Goal: Task Accomplishment & Management: Use online tool/utility

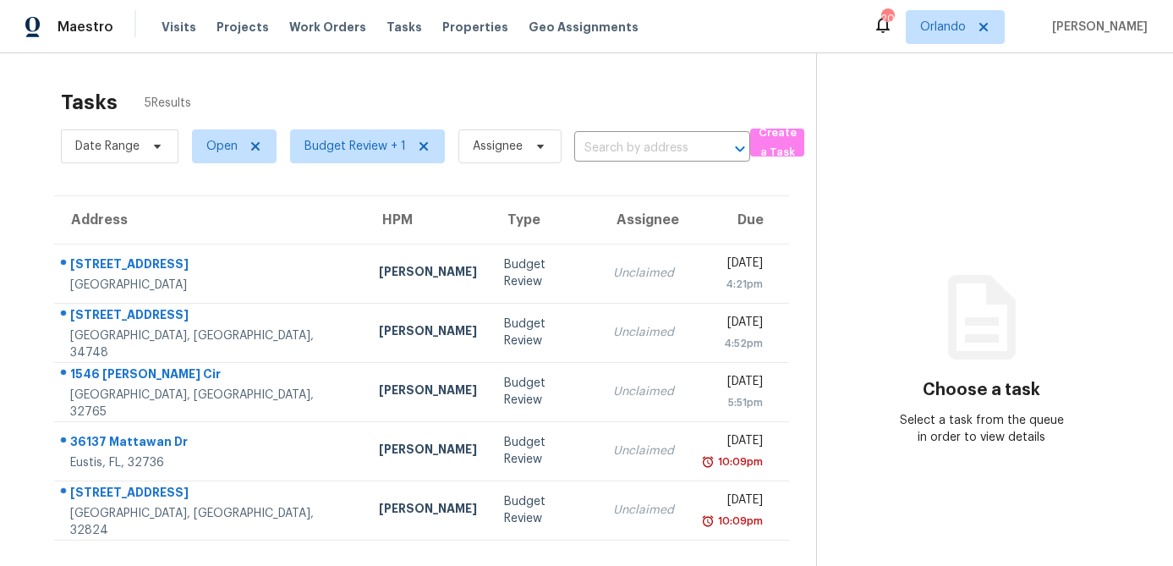
scroll to position [53, 0]
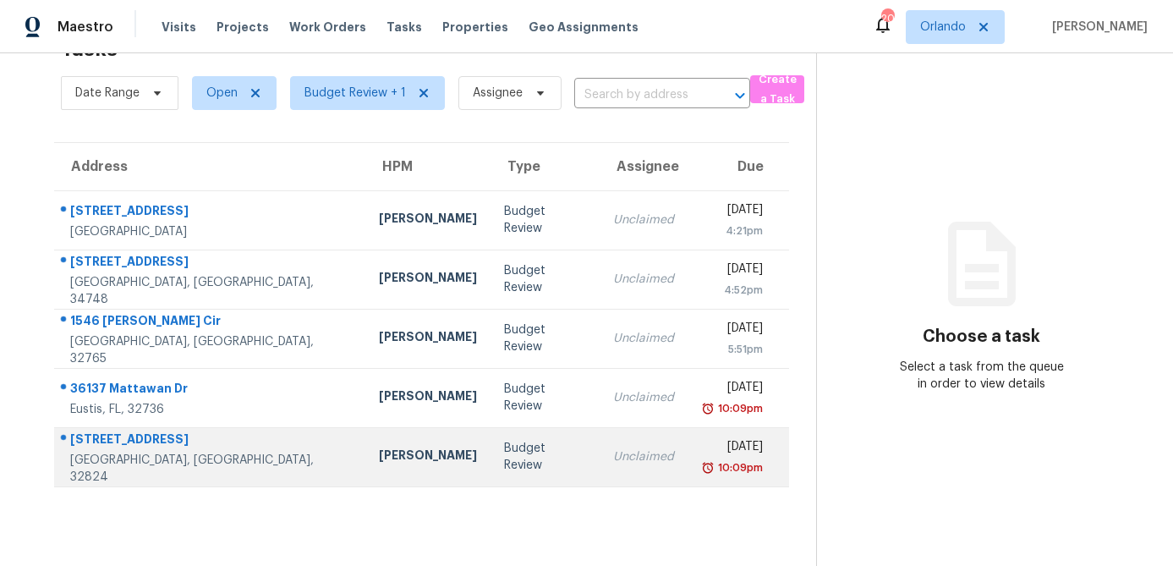
click at [244, 452] on div "14552 Laguna Beach Cir" at bounding box center [211, 441] width 282 height 21
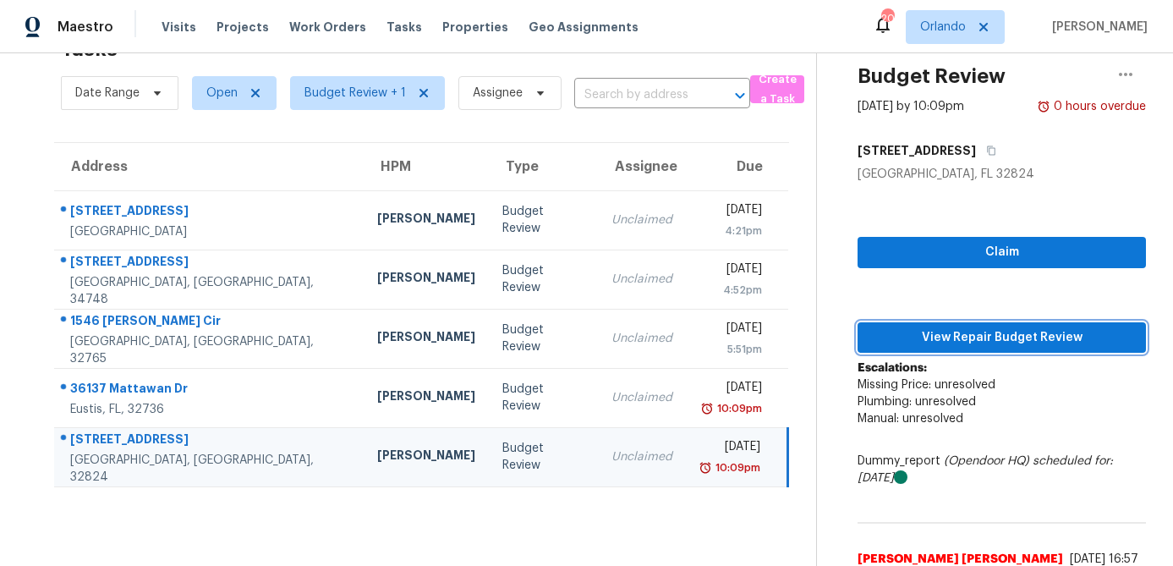
click at [1059, 333] on span "View Repair Budget Review" at bounding box center [1001, 337] width 261 height 21
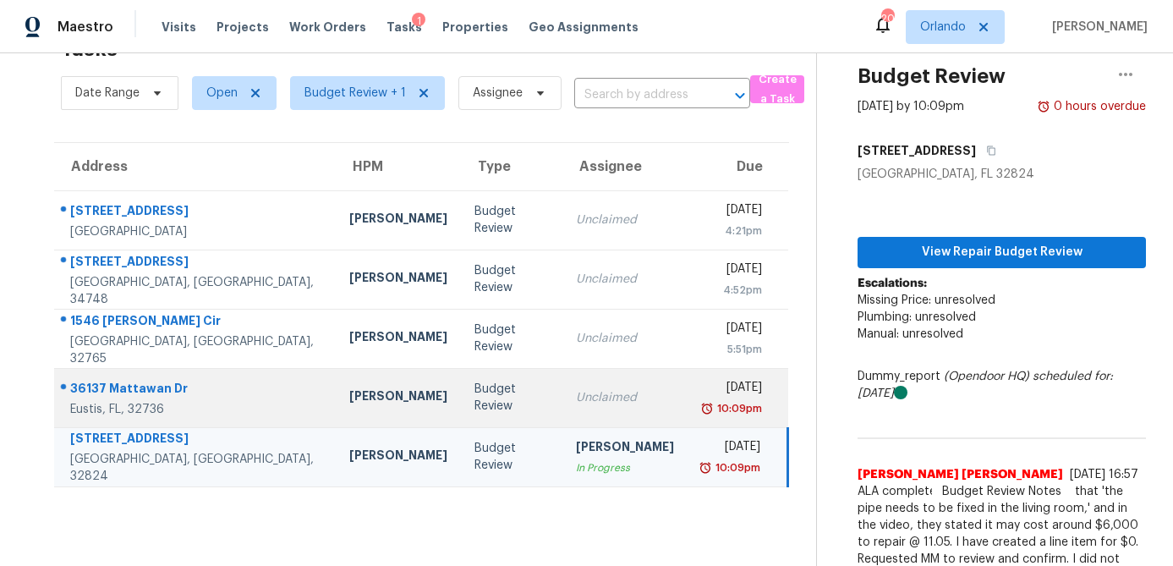
click at [461, 401] on td "Budget Review" at bounding box center [512, 397] width 102 height 59
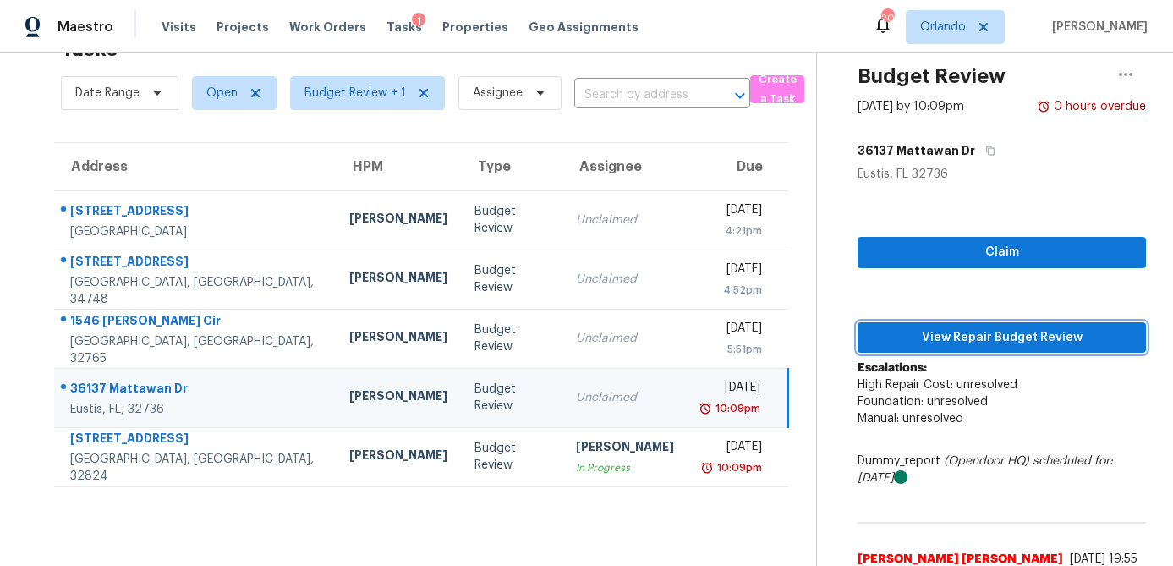
click at [1030, 331] on span "View Repair Budget Review" at bounding box center [1001, 337] width 261 height 21
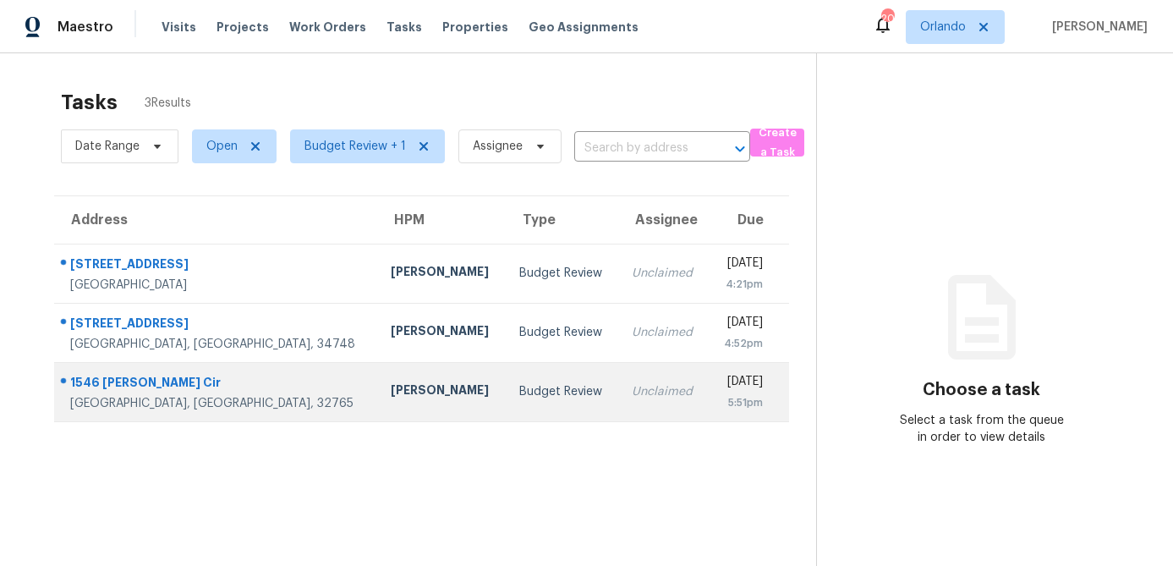
click at [391, 394] on div "[PERSON_NAME]" at bounding box center [442, 392] width 102 height 21
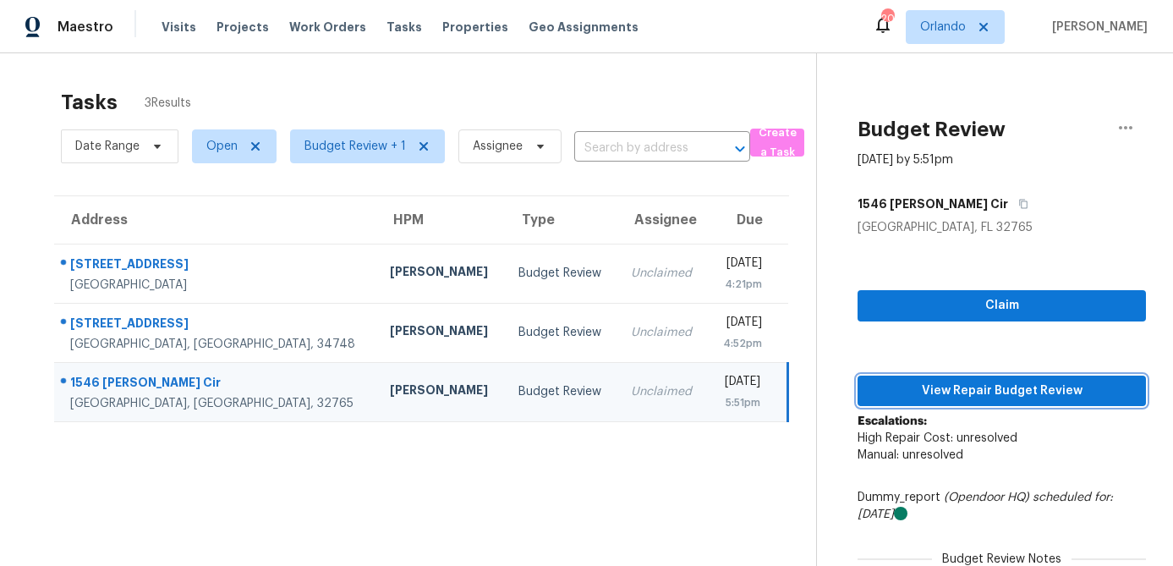
click at [1054, 384] on span "View Repair Budget Review" at bounding box center [1001, 391] width 261 height 21
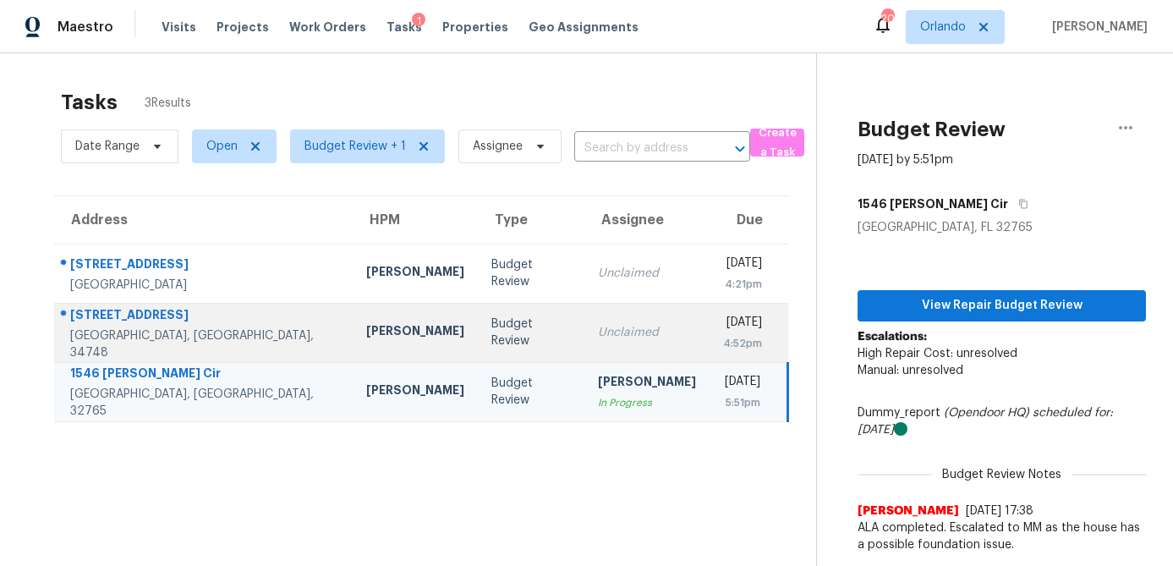
click at [353, 329] on td "Caleb Hurst" at bounding box center [415, 332] width 125 height 59
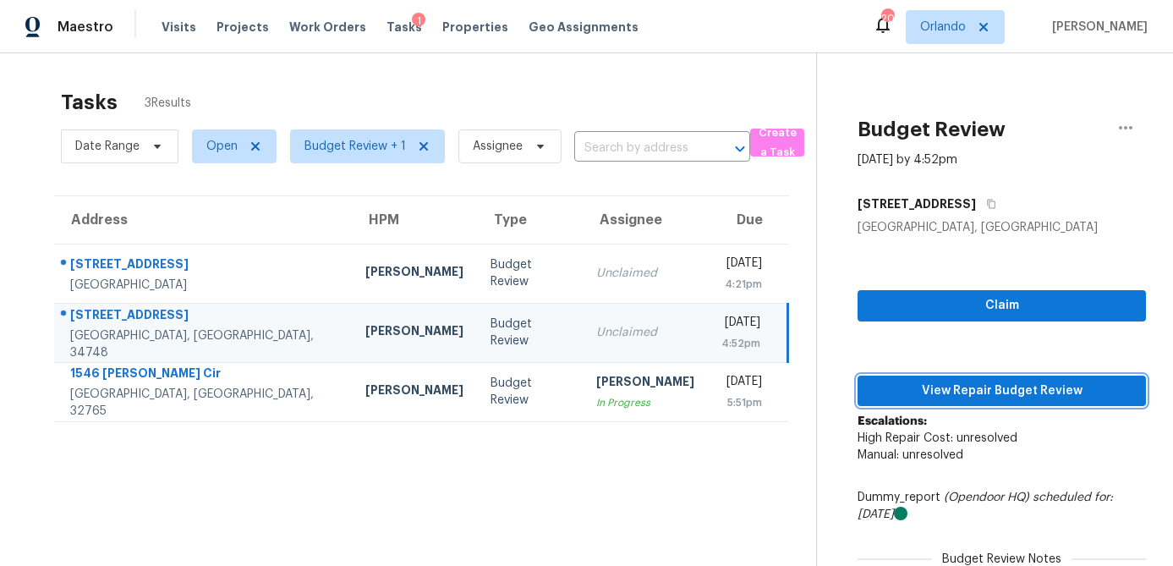
click at [937, 387] on span "View Repair Budget Review" at bounding box center [1001, 391] width 261 height 21
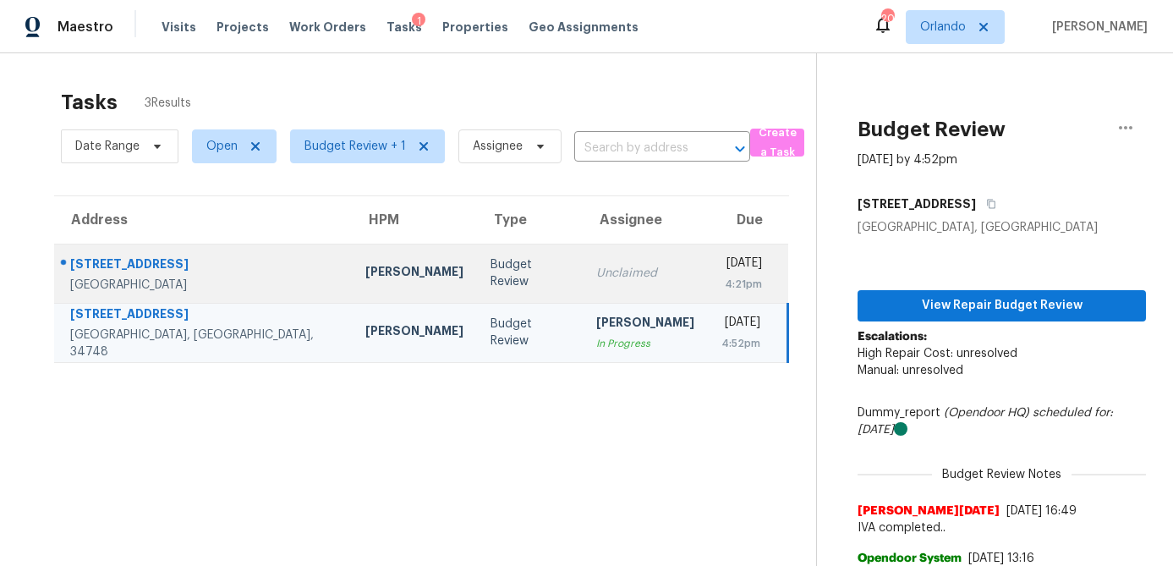
click at [365, 265] on div "Carl Biederman" at bounding box center [414, 273] width 98 height 21
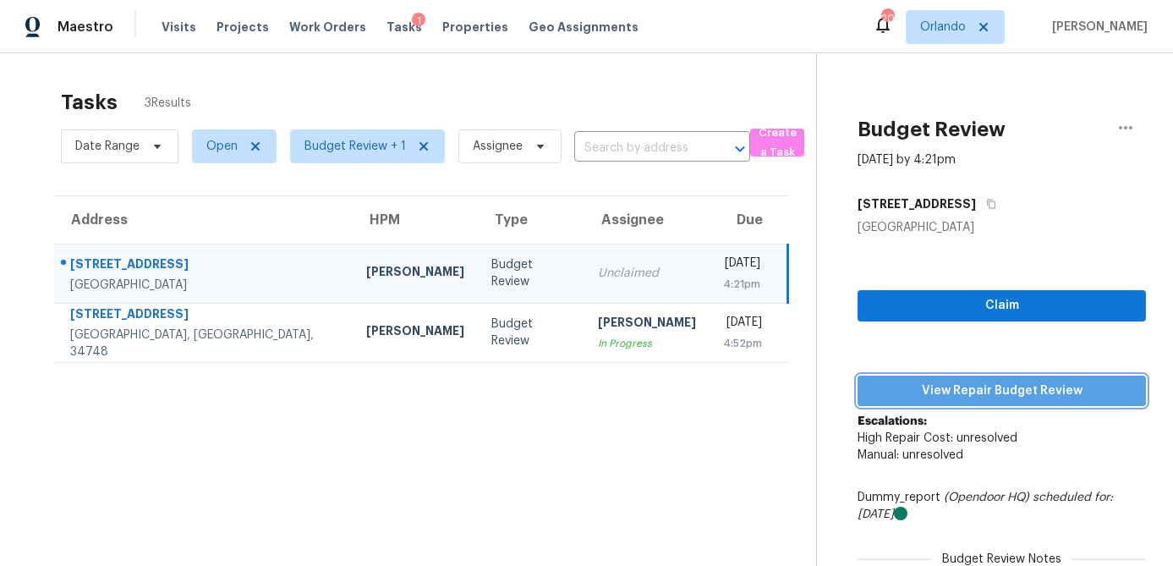
click at [997, 393] on span "View Repair Budget Review" at bounding box center [1001, 391] width 261 height 21
